Goal: Information Seeking & Learning: Learn about a topic

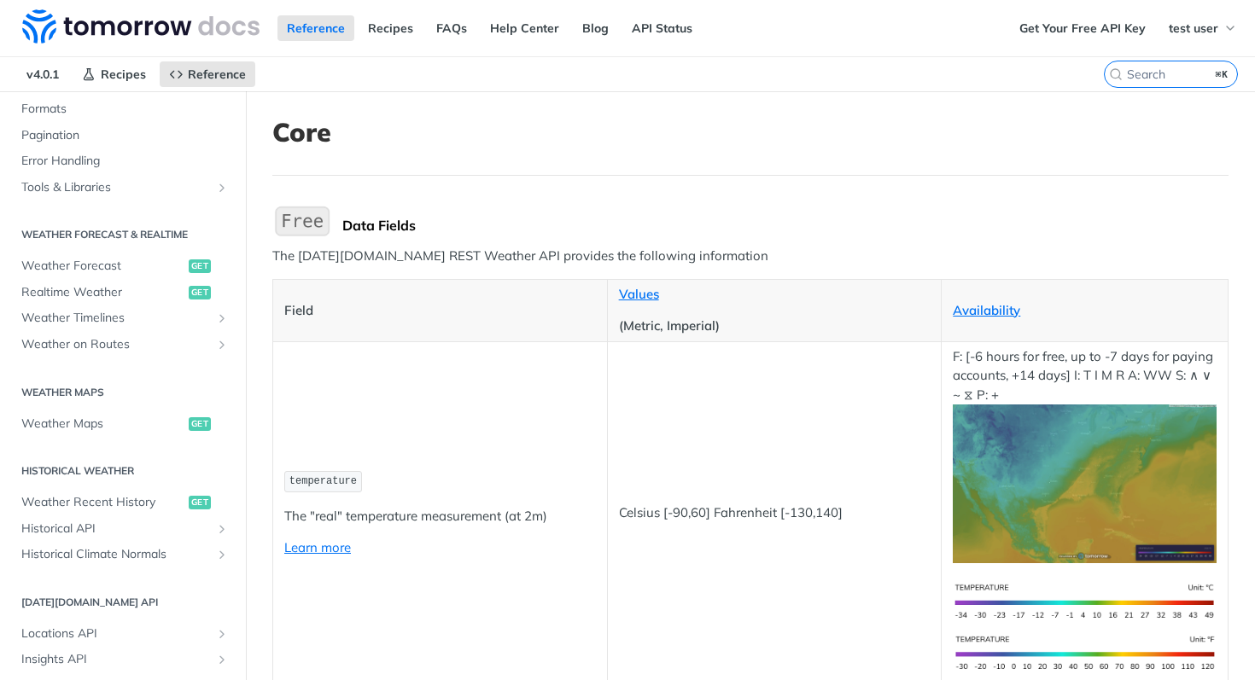
scroll to position [819, 0]
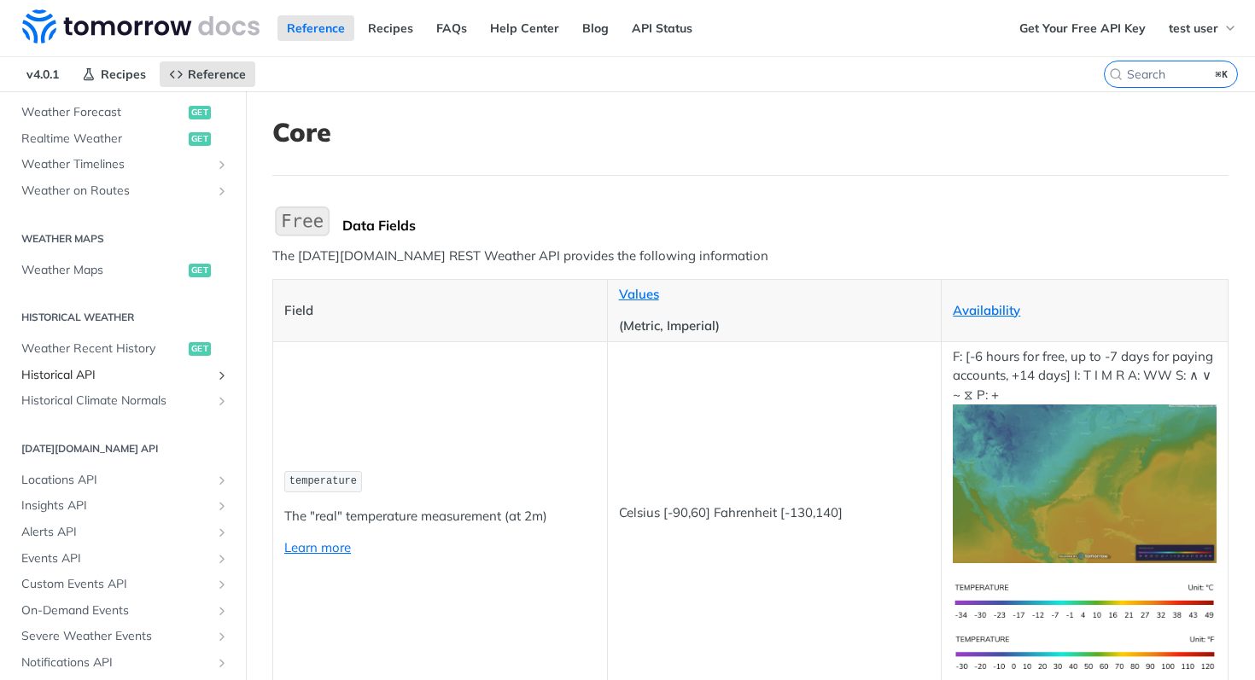
click at [93, 375] on span "Historical API" at bounding box center [115, 375] width 189 height 17
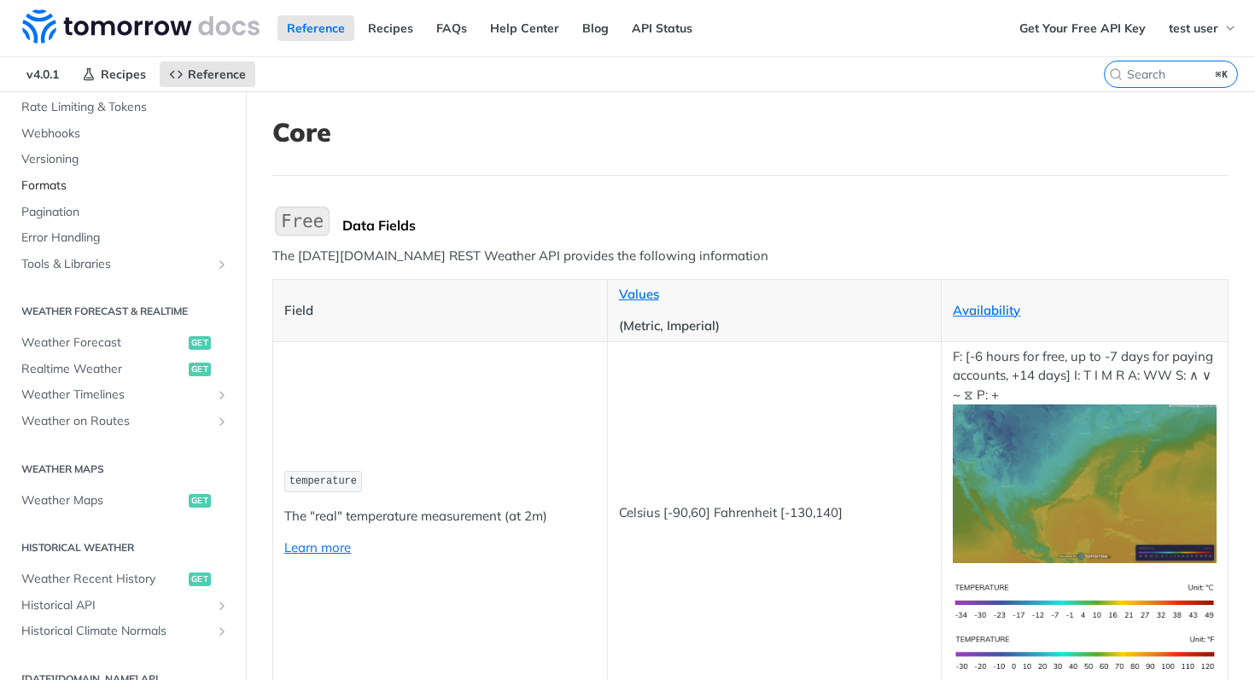
scroll to position [694, 0]
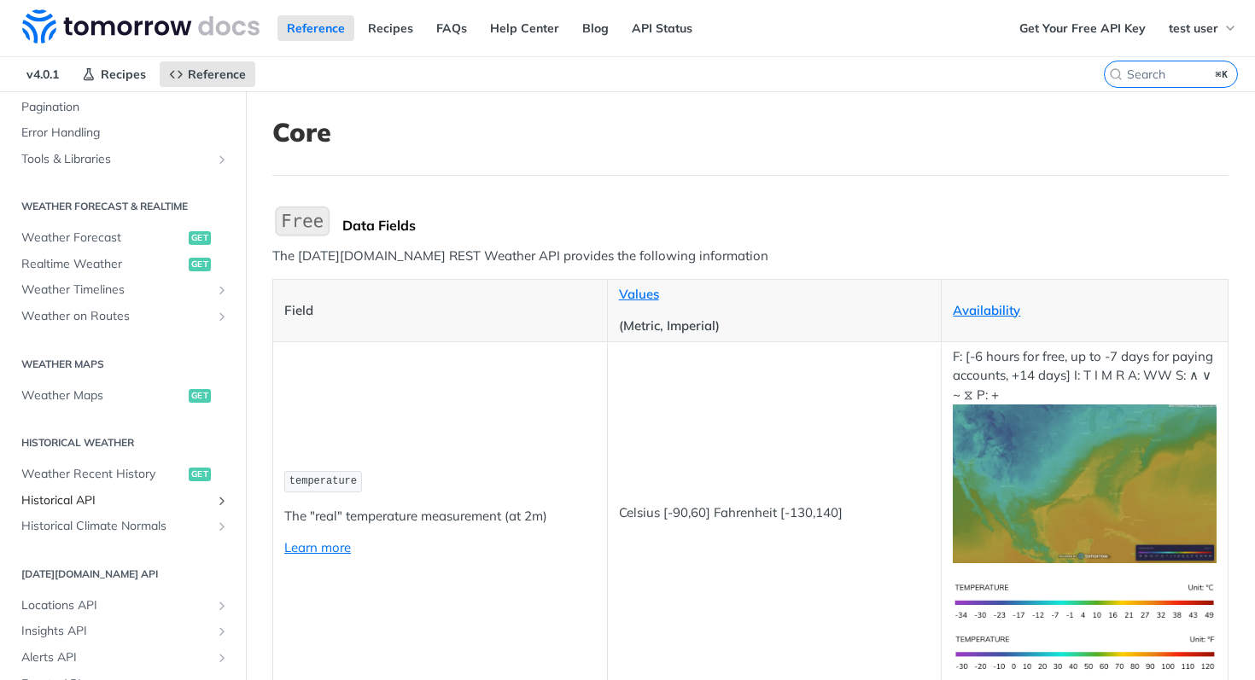
click at [132, 498] on span "Historical API" at bounding box center [115, 500] width 189 height 17
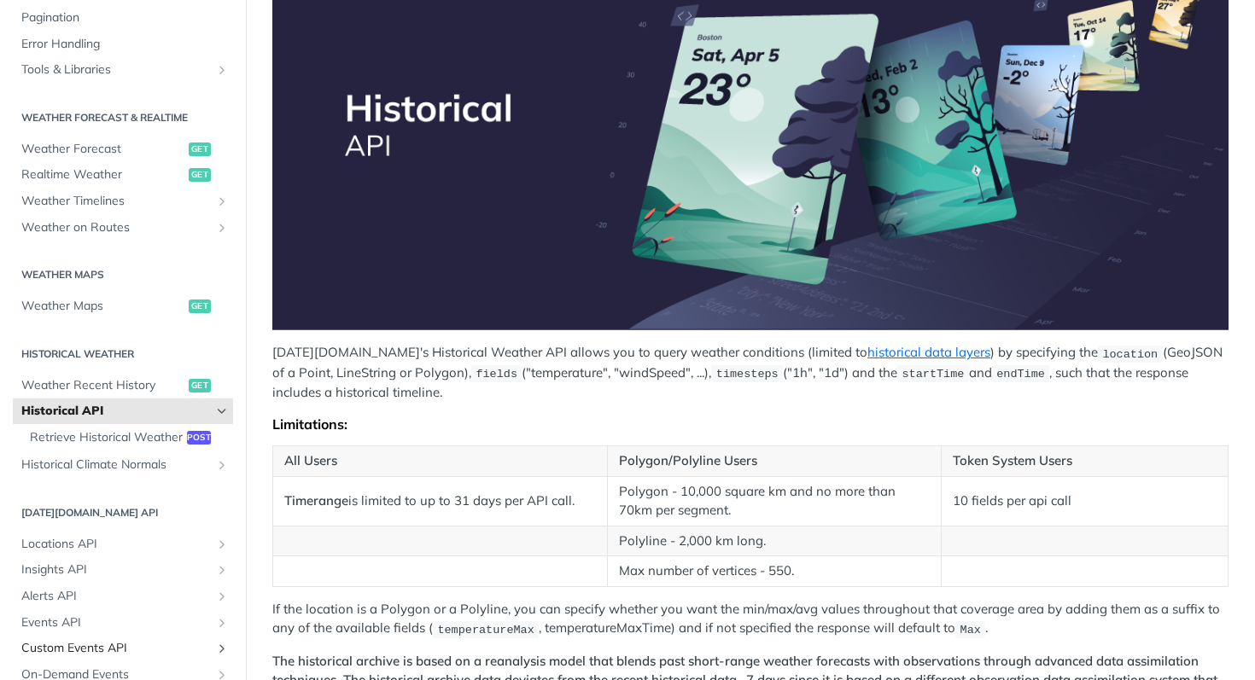
scroll to position [250, 0]
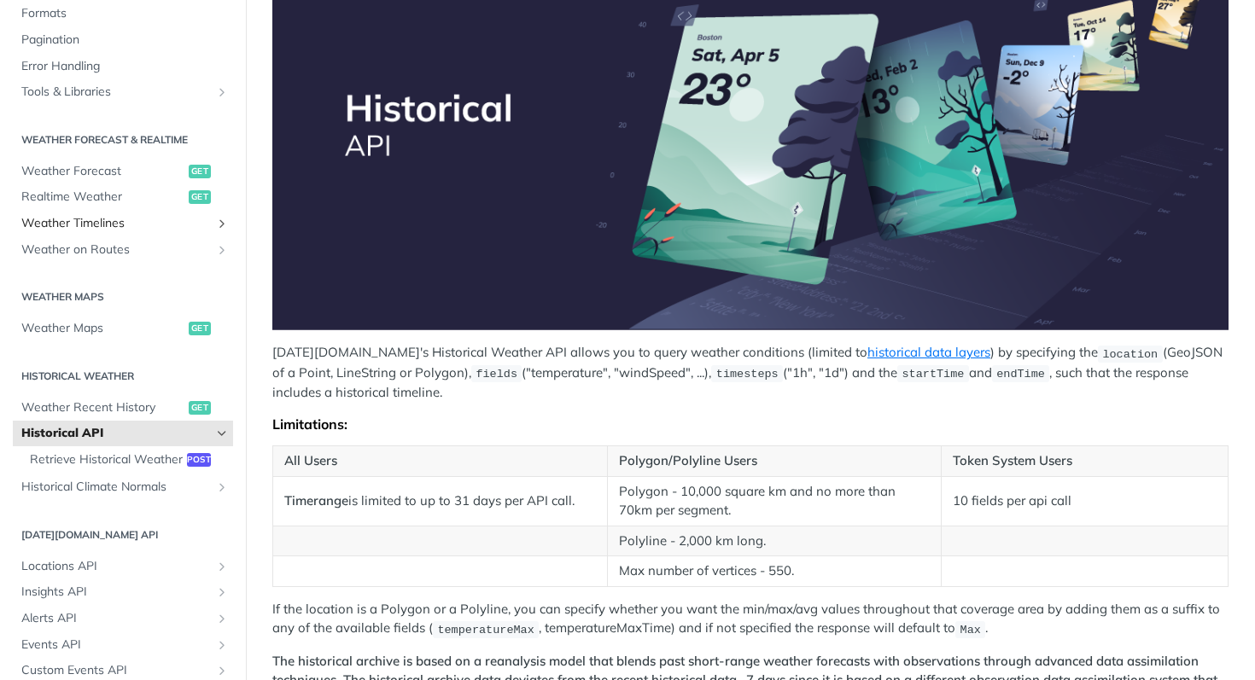
click at [181, 213] on link "Weather Timelines" at bounding box center [123, 224] width 220 height 26
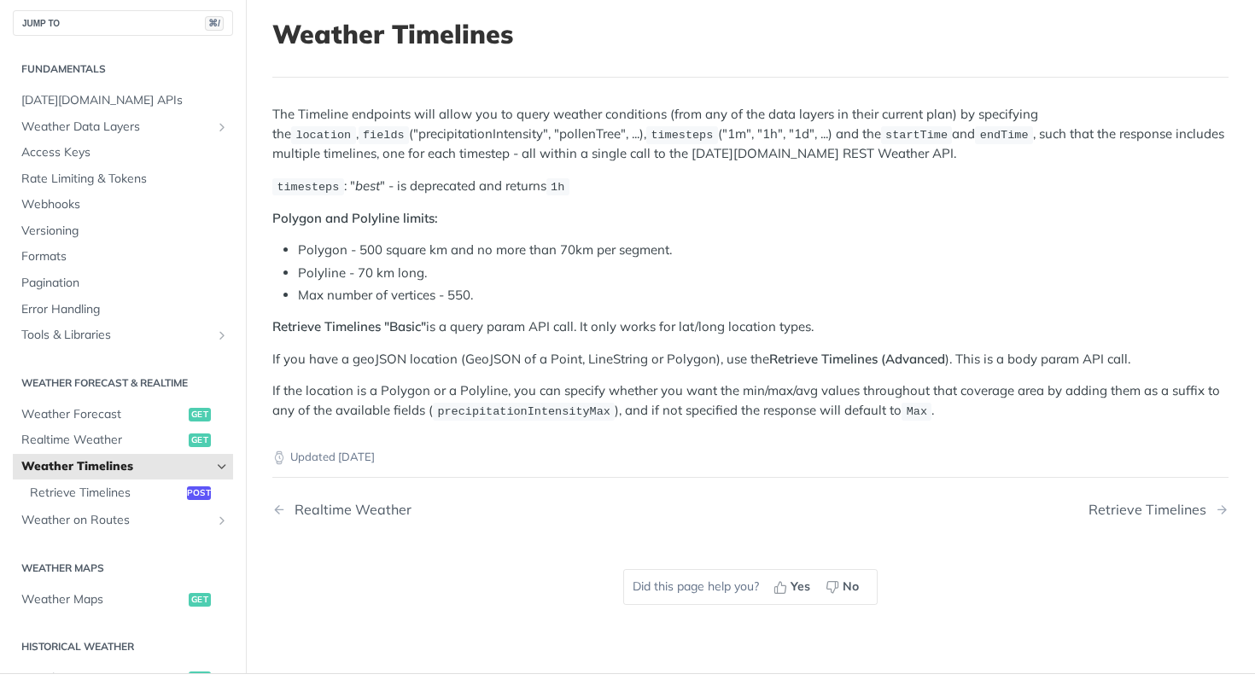
scroll to position [106, 0]
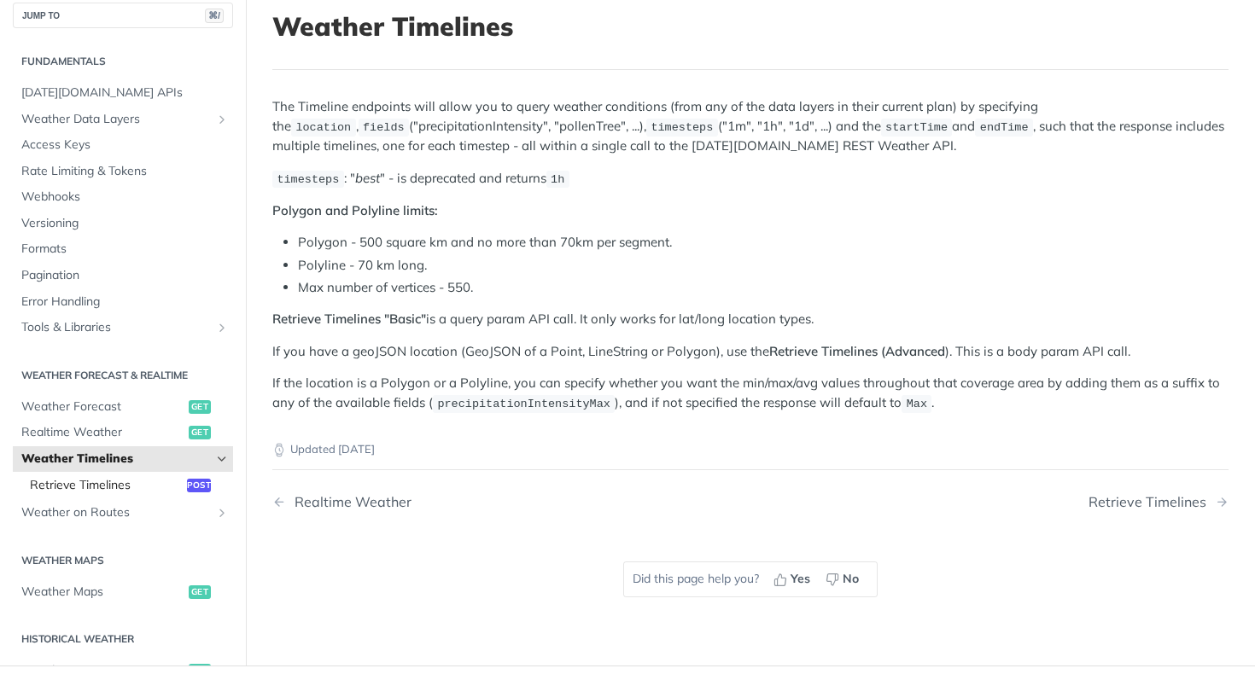
click at [79, 481] on span "Retrieve Timelines" at bounding box center [106, 485] width 153 height 17
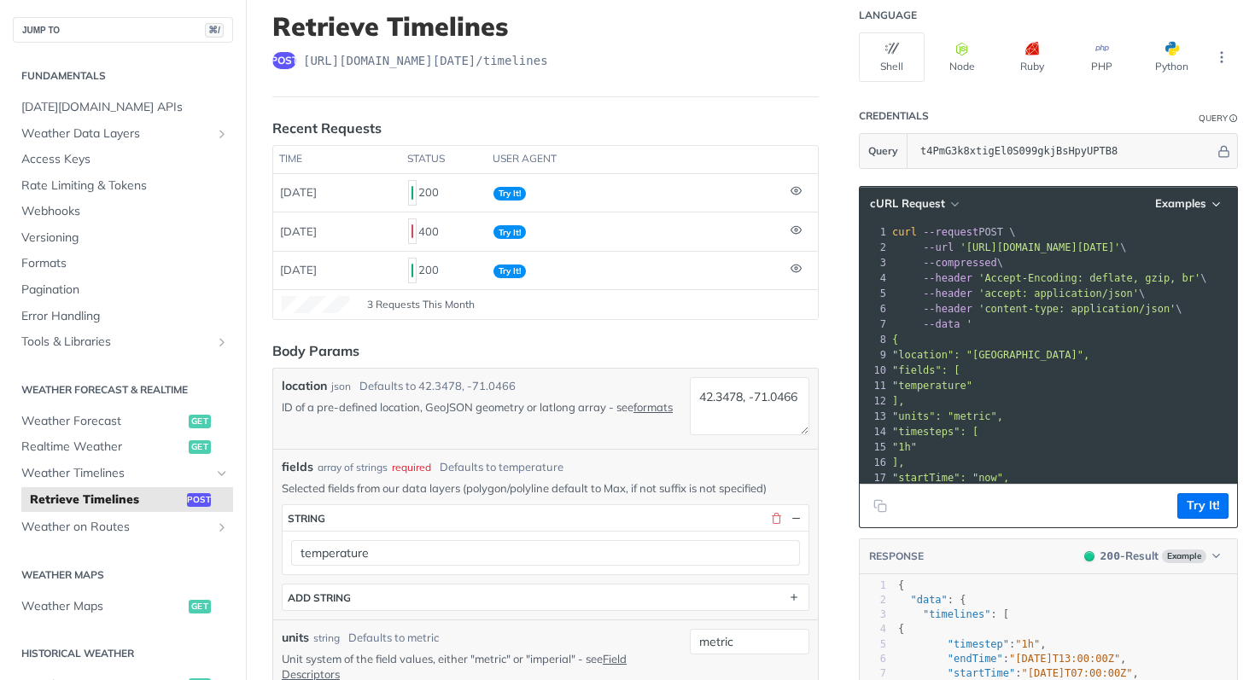
click at [816, 51] on header "Retrieve Timelines post https://api.tomorrow.io/v4 /timelines" at bounding box center [545, 54] width 546 height 86
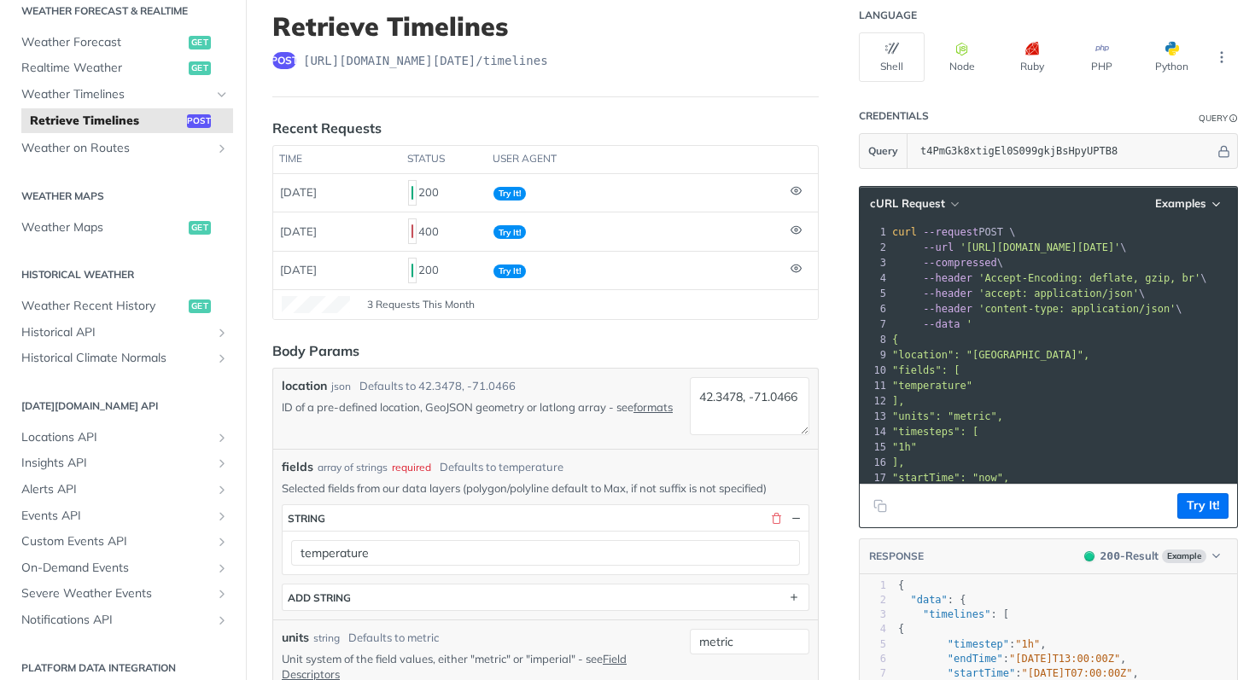
scroll to position [454, 0]
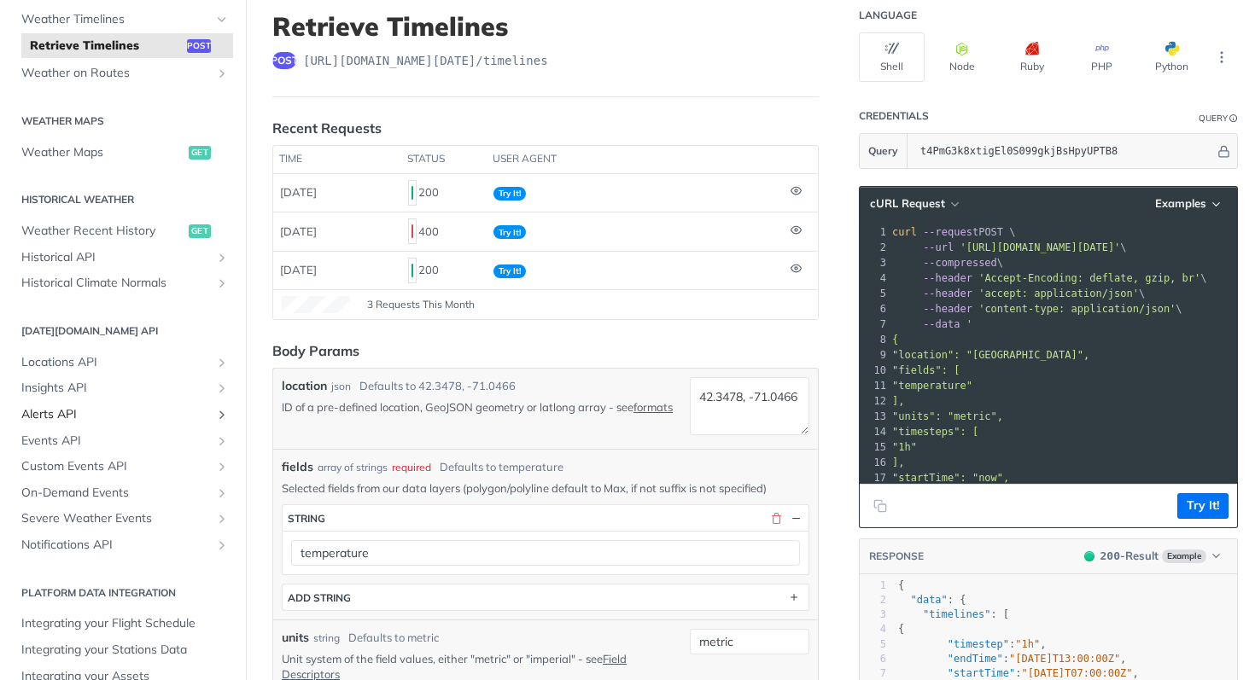
click at [67, 413] on span "Alerts API" at bounding box center [115, 414] width 189 height 17
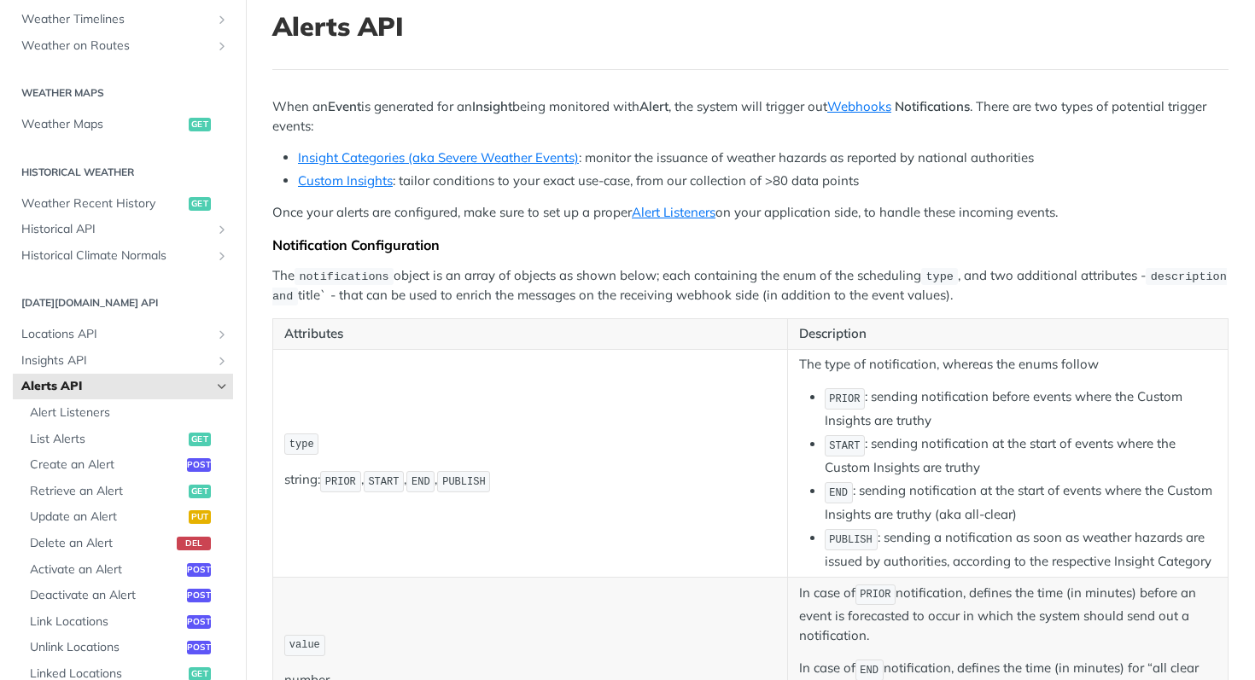
click at [217, 387] on icon "Hide subpages for Alerts API" at bounding box center [222, 387] width 14 height 14
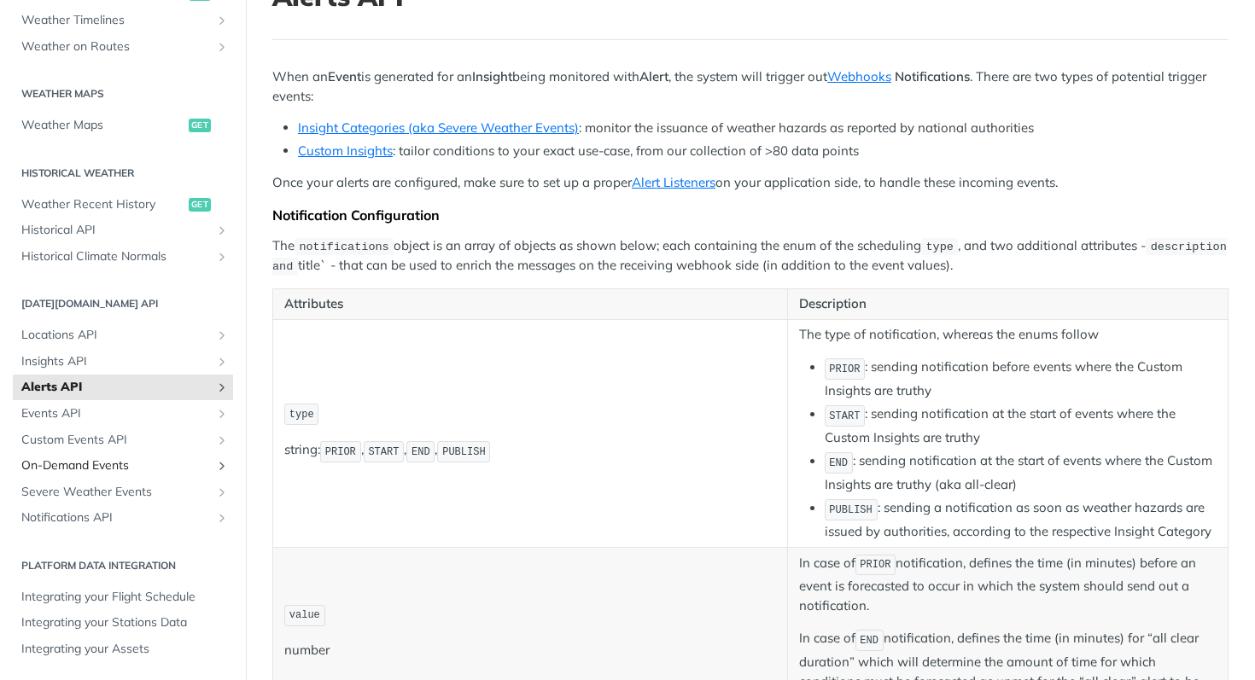
scroll to position [139, 0]
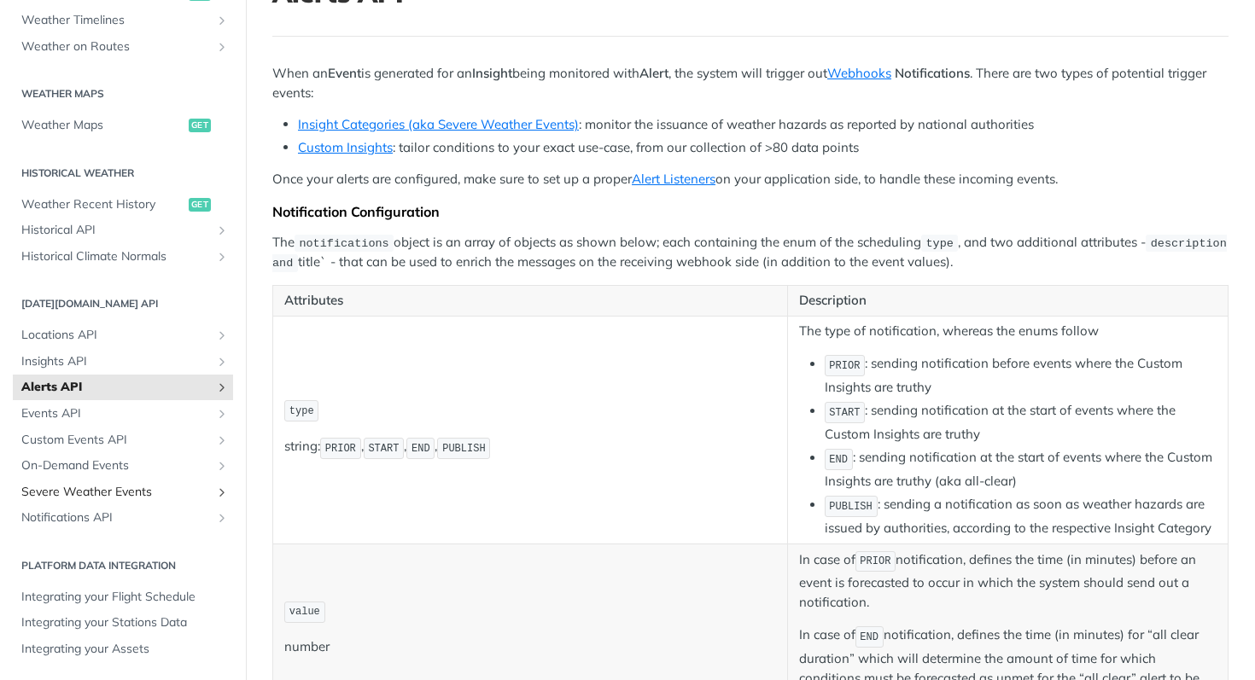
click at [152, 497] on span "Severe Weather Events" at bounding box center [115, 492] width 189 height 17
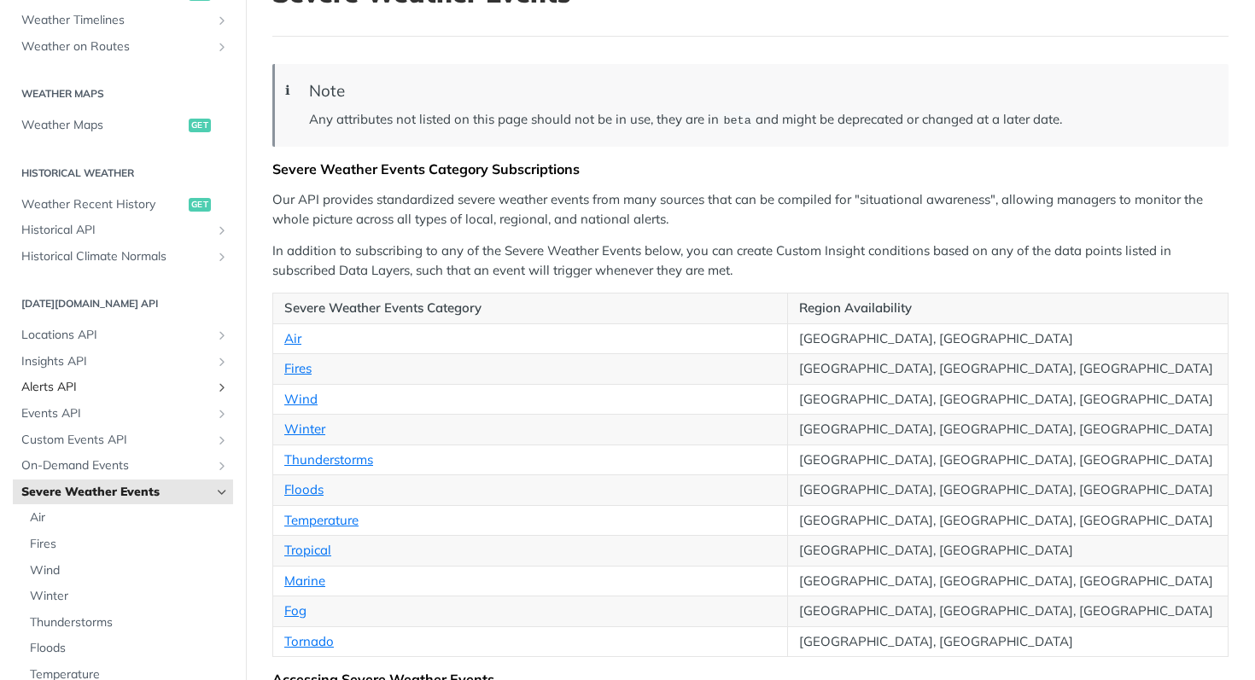
click at [123, 387] on span "Alerts API" at bounding box center [115, 387] width 189 height 17
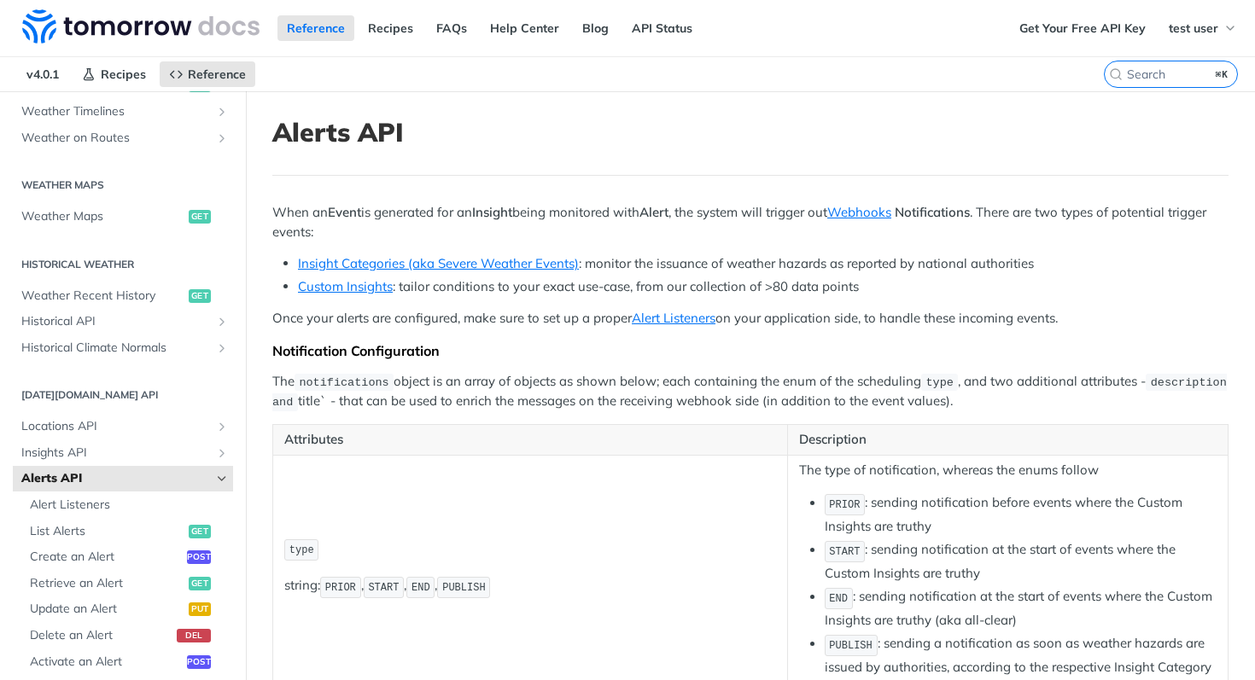
click at [221, 479] on icon "Hide subpages for Alerts API" at bounding box center [222, 479] width 14 height 14
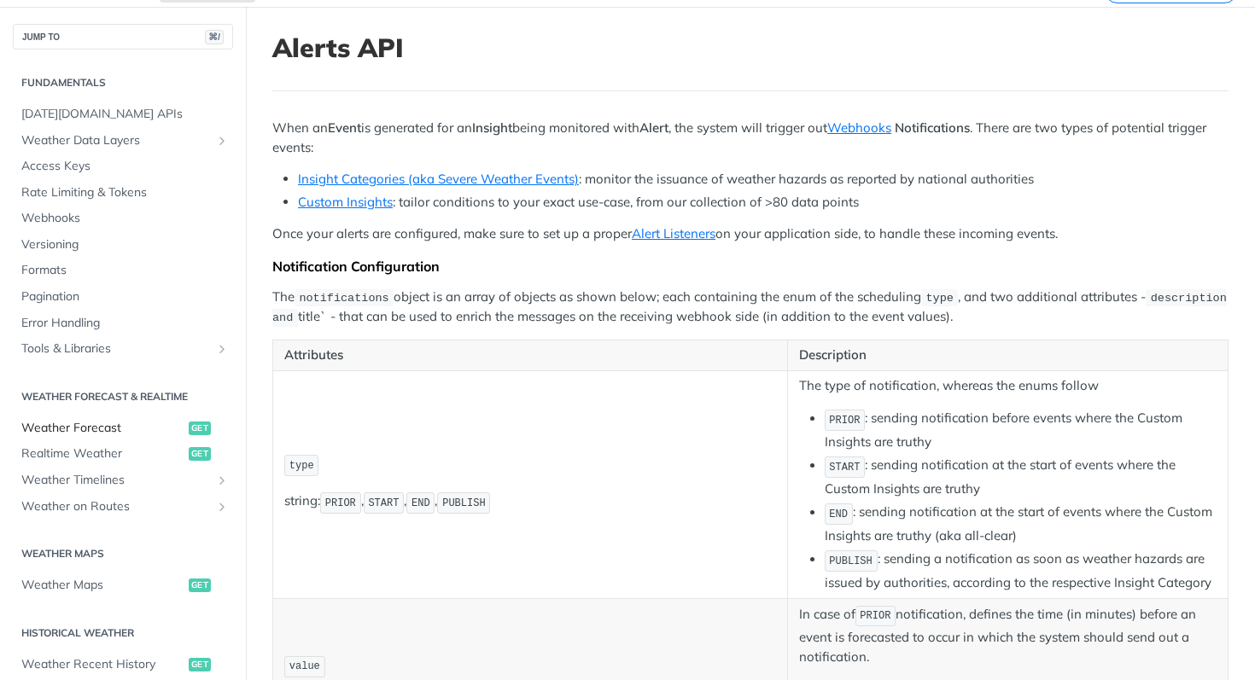
scroll to position [79, 0]
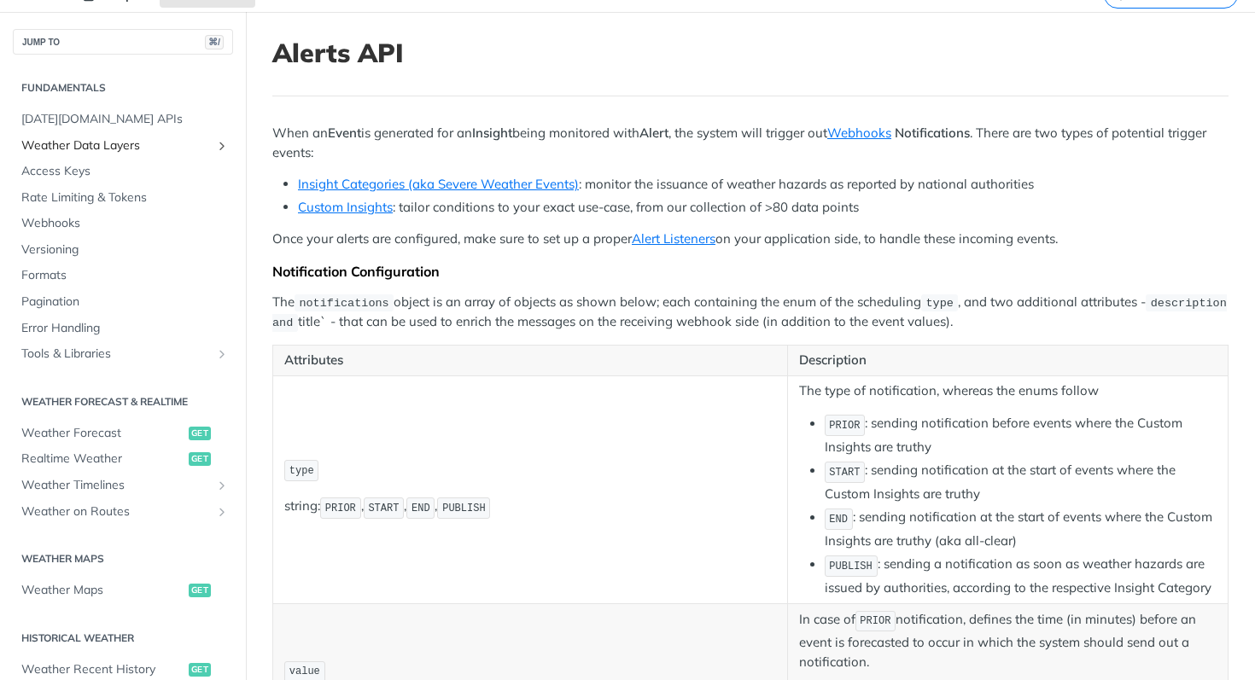
click at [160, 152] on span "Weather Data Layers" at bounding box center [115, 145] width 189 height 17
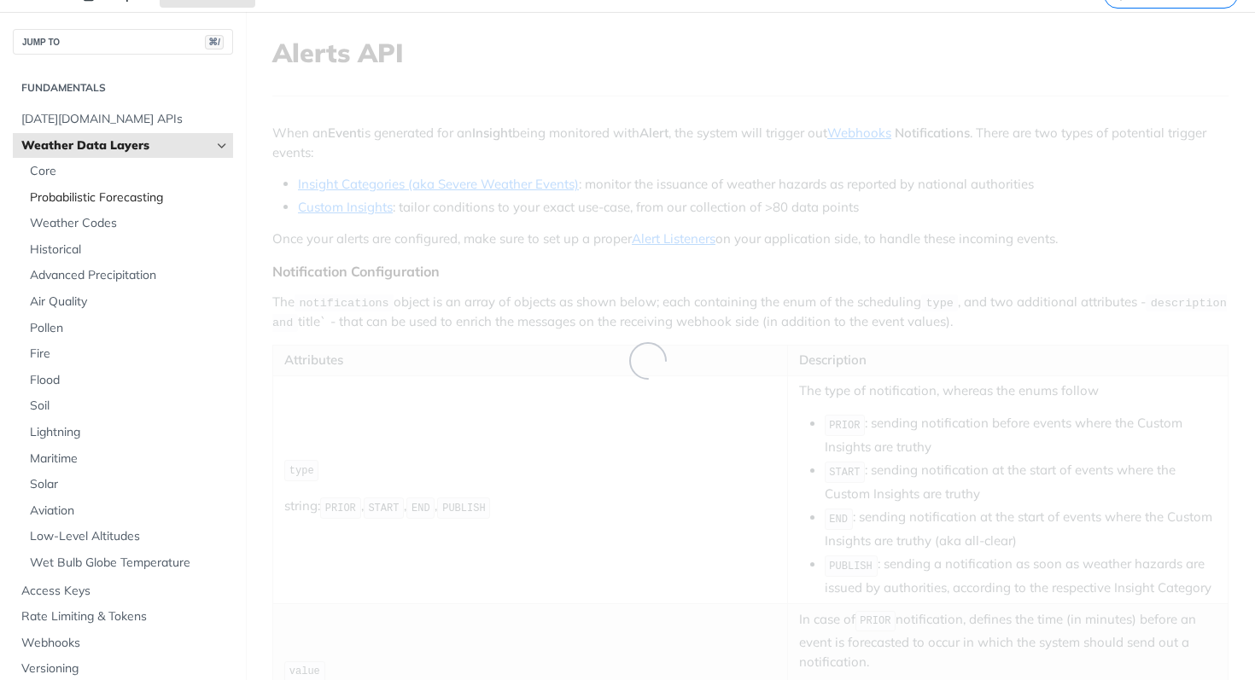
click at [119, 193] on span "Probabilistic Forecasting" at bounding box center [129, 197] width 199 height 17
